Goal: Task Accomplishment & Management: Manage account settings

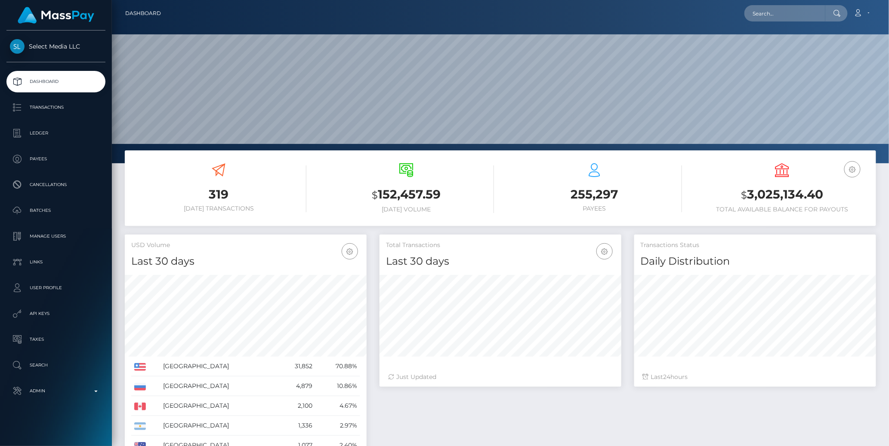
scroll to position [152, 242]
click at [93, 390] on p "Admin" at bounding box center [56, 390] width 92 height 13
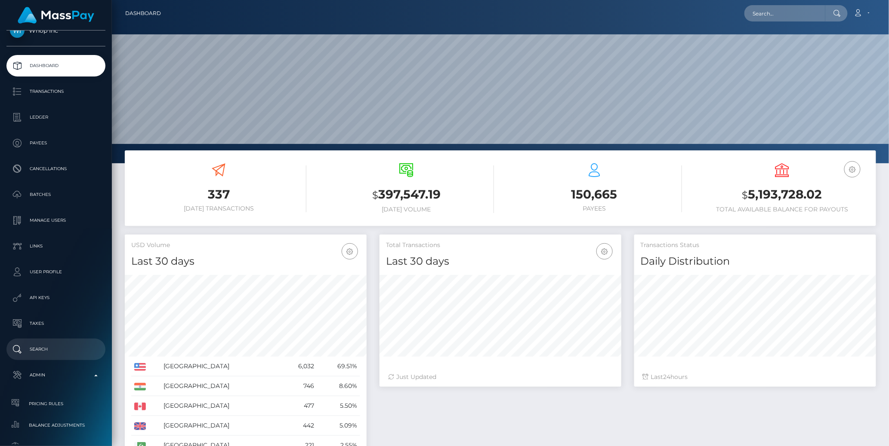
scroll to position [0, 0]
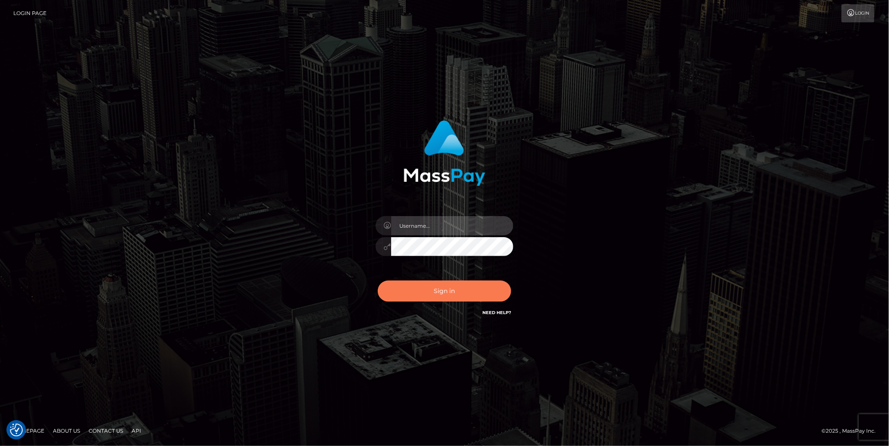
type input "cheli"
click at [429, 295] on button "Sign in" at bounding box center [444, 291] width 133 height 21
click at [439, 291] on button "Sign in" at bounding box center [444, 291] width 133 height 21
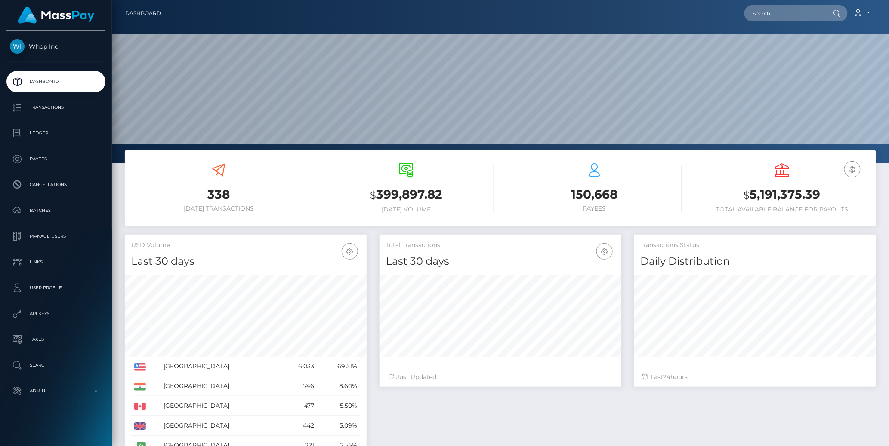
scroll to position [152, 242]
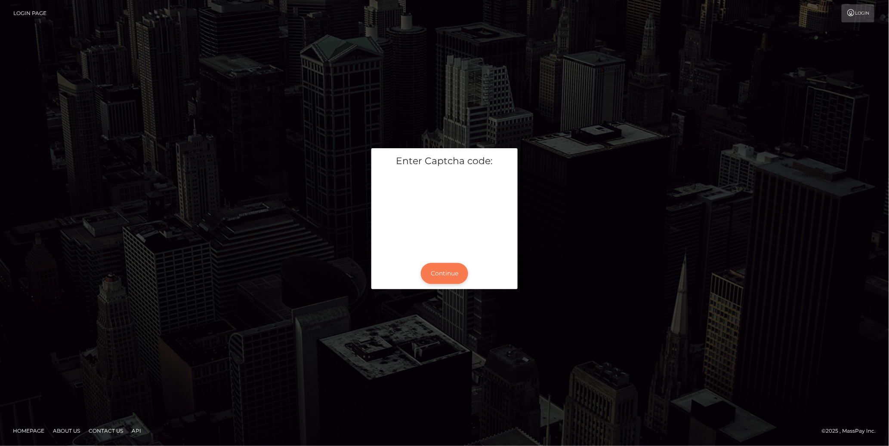
drag, startPoint x: 442, startPoint y: 275, endPoint x: 428, endPoint y: 277, distance: 13.4
click at [442, 275] on button "Continue" at bounding box center [444, 273] width 47 height 21
click at [455, 274] on button "Continue" at bounding box center [444, 273] width 47 height 21
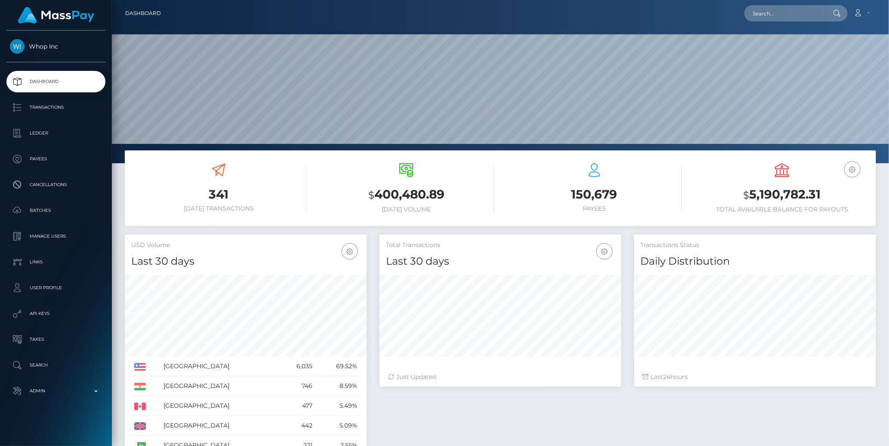
scroll to position [152, 242]
click at [62, 110] on p "Transactions" at bounding box center [56, 107] width 92 height 13
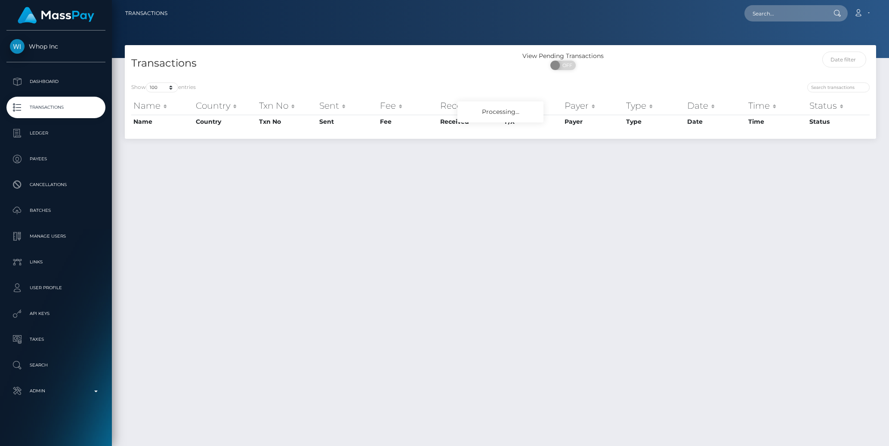
select select "100"
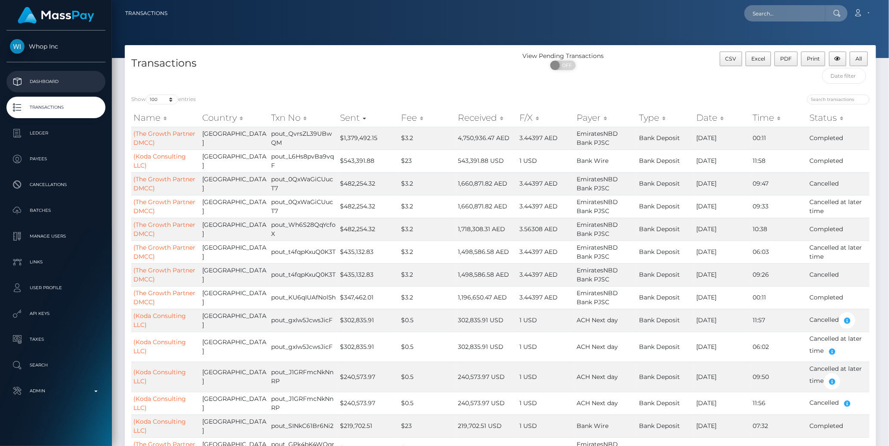
click at [43, 81] on p "Dashboard" at bounding box center [56, 81] width 92 height 13
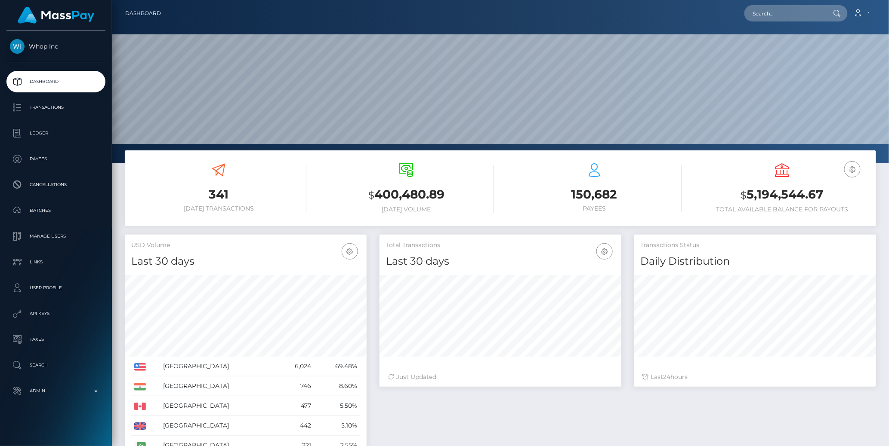
scroll to position [152, 242]
click at [62, 102] on p "Transactions" at bounding box center [56, 107] width 92 height 13
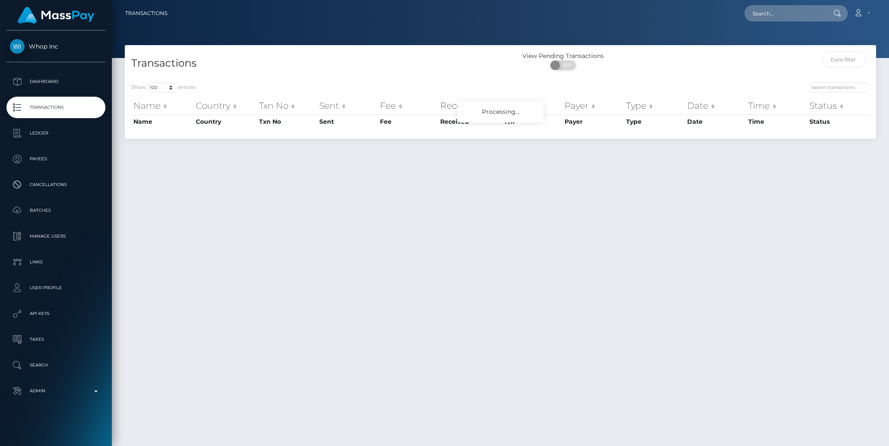
select select "100"
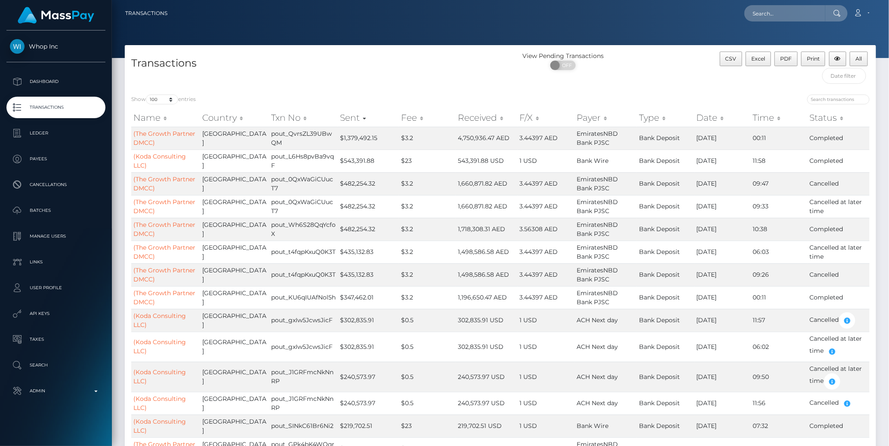
click at [342, 114] on th "Sent" at bounding box center [368, 117] width 61 height 17
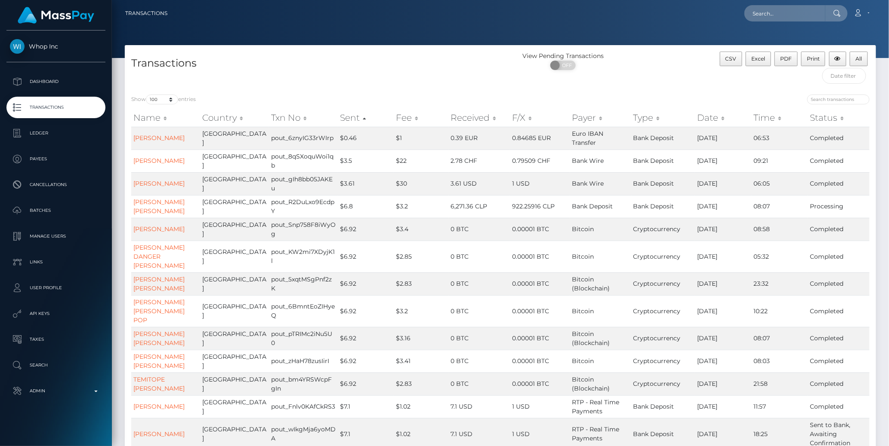
click at [708, 117] on th "Date" at bounding box center [723, 117] width 56 height 17
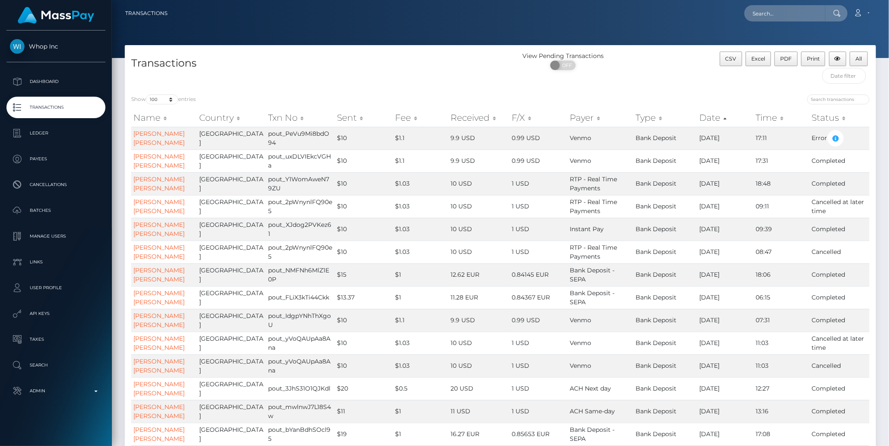
click at [709, 121] on th "Date" at bounding box center [725, 117] width 56 height 17
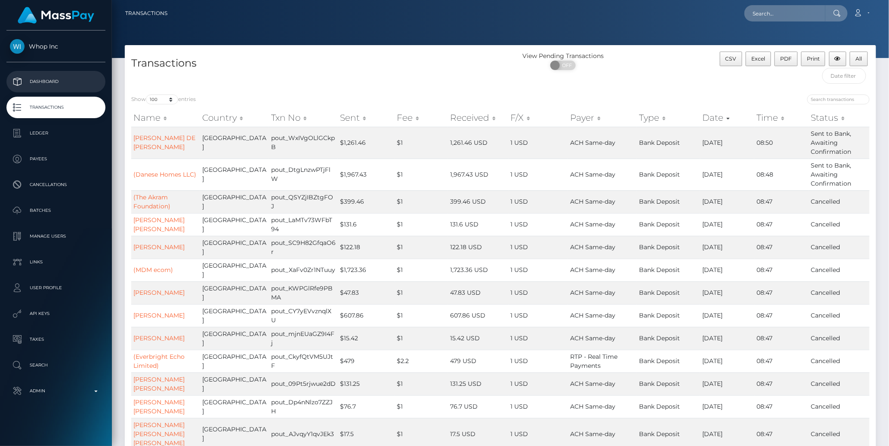
click at [40, 81] on p "Dashboard" at bounding box center [56, 81] width 92 height 13
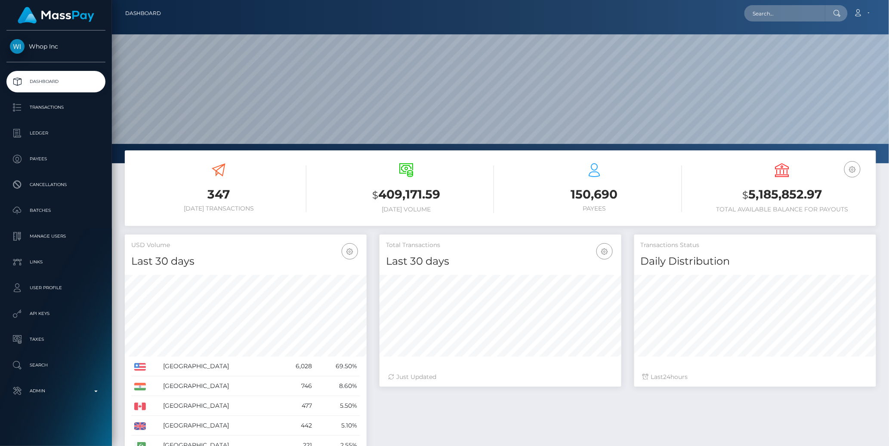
scroll to position [152, 242]
